Goal: Task Accomplishment & Management: Manage account settings

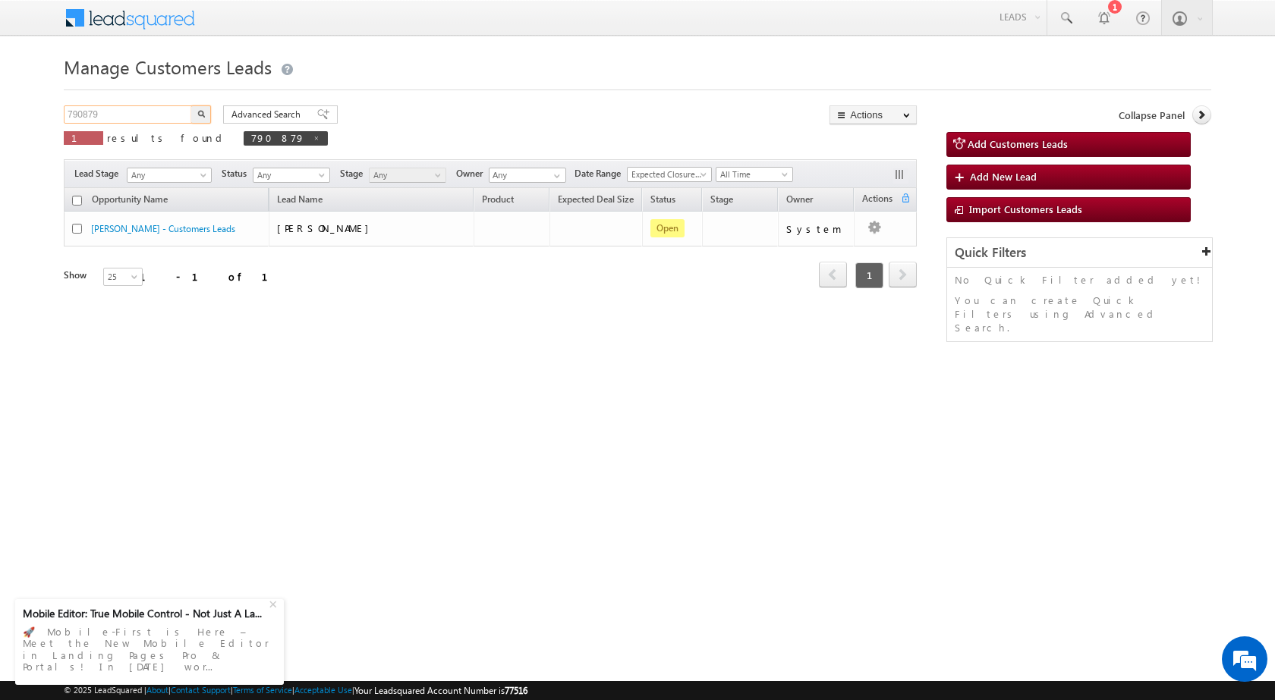
drag, startPoint x: 0, startPoint y: 0, endPoint x: 0, endPoint y: 111, distance: 110.8
click at [0, 111] on body "Menu [PERSON_NAME] sitar a6@ks erve." at bounding box center [637, 215] width 1275 height 430
paste input "2785"
type input "792785"
click at [204, 114] on img "button" at bounding box center [201, 114] width 8 height 8
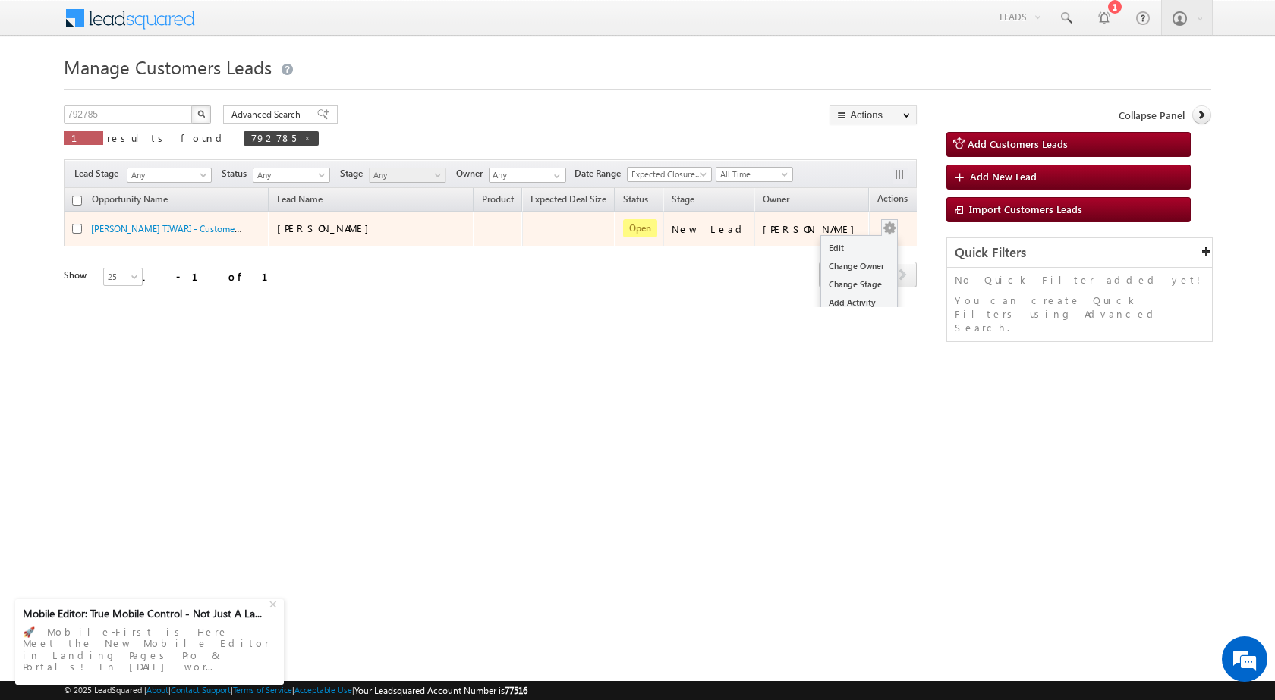
click at [882, 236] on button "button" at bounding box center [889, 228] width 15 height 15
click at [839, 251] on link "Edit" at bounding box center [859, 248] width 76 height 18
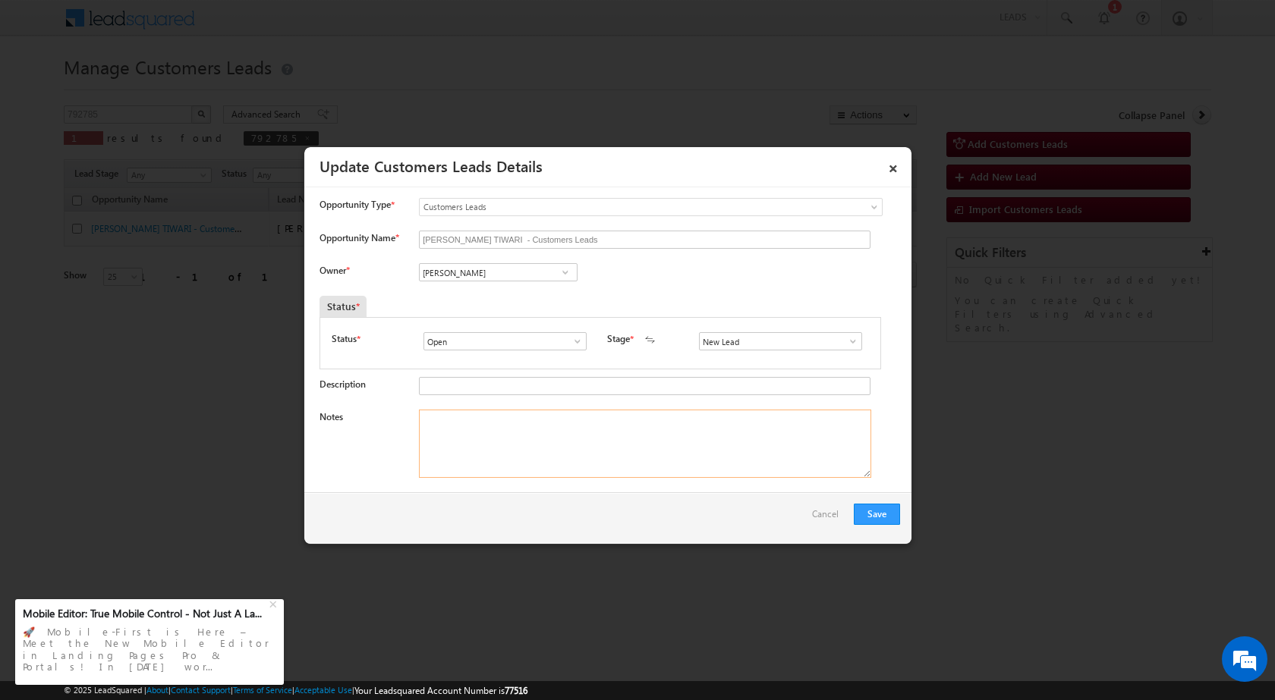
click at [495, 477] on textarea "Notes" at bounding box center [645, 444] width 452 height 68
paste textarea "792785 / [PERSON_NAME] / 9953182640 / HOME PURCHASE / 201304 TO NOIDA / PV 21 L…"
type textarea "792785 / [PERSON_NAME] / 9953182640 / HOME PURCHASE / 201304 TO NOIDA / PV 21 L…"
click at [545, 273] on input "[PERSON_NAME]" at bounding box center [498, 272] width 159 height 18
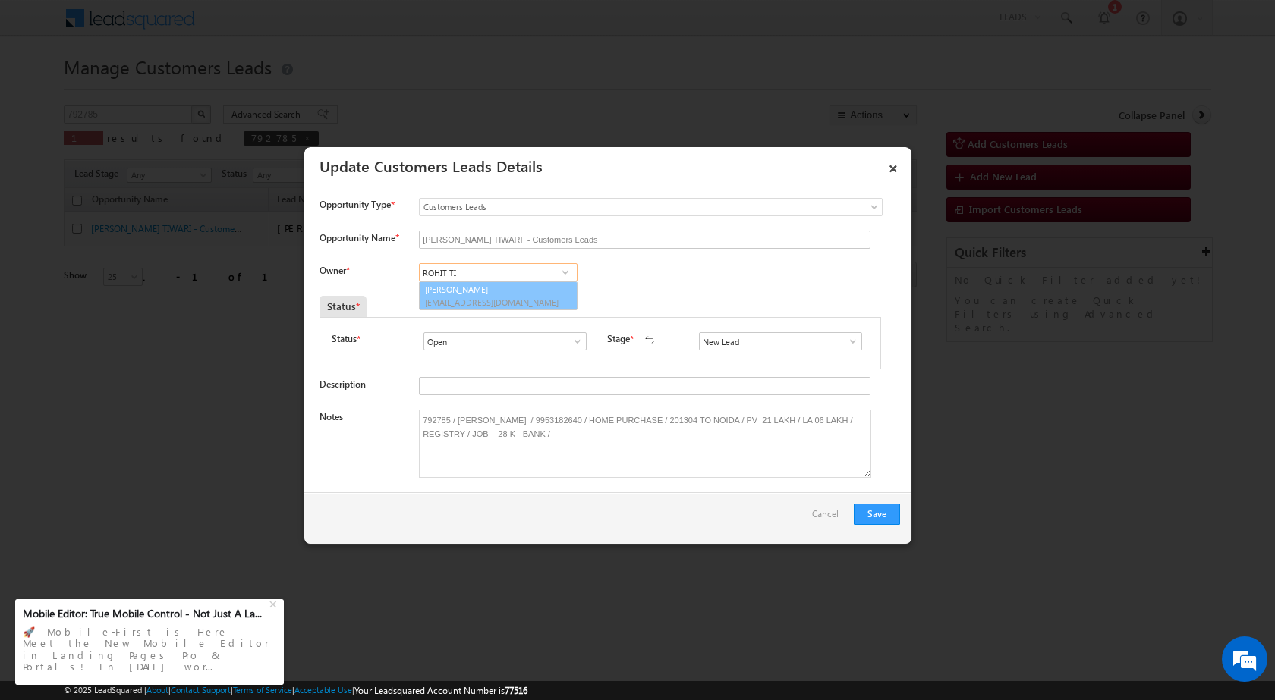
click at [486, 288] on link "[PERSON_NAME] [EMAIL_ADDRESS][DOMAIN_NAME]" at bounding box center [498, 295] width 159 height 29
type input "[PERSON_NAME]"
click at [882, 516] on button "Save" at bounding box center [877, 514] width 46 height 21
